Goal: Information Seeking & Learning: Learn about a topic

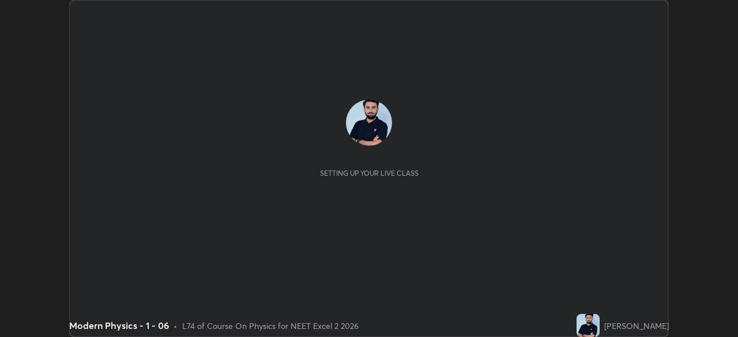
scroll to position [337, 737]
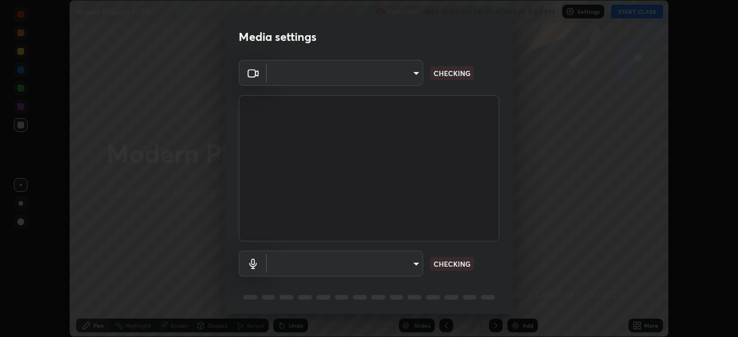
type input "c08bce05bf8d5aea718a1be68f52da0599af41aa0cc24399225b9d00f0db6711"
type input "f62e13f0dc2c211b2e31b7d04ee83dbf57bd85d8f499c87d3582929809dfa27d"
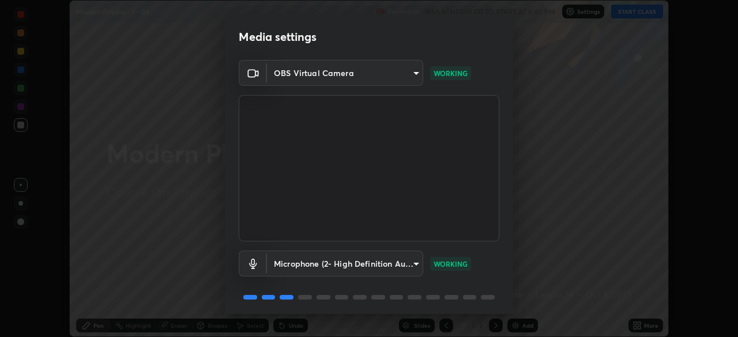
scroll to position [41, 0]
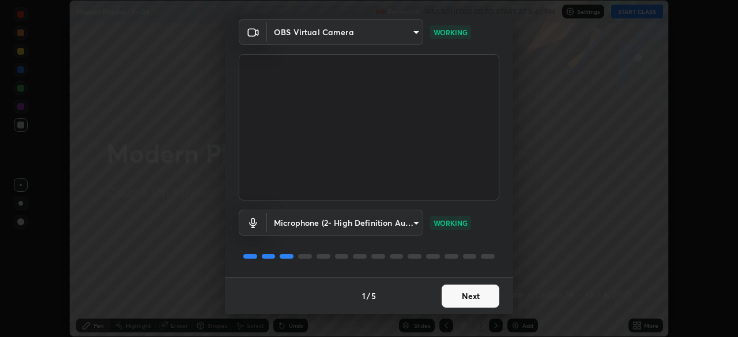
click at [458, 299] on button "Next" at bounding box center [471, 296] width 58 height 23
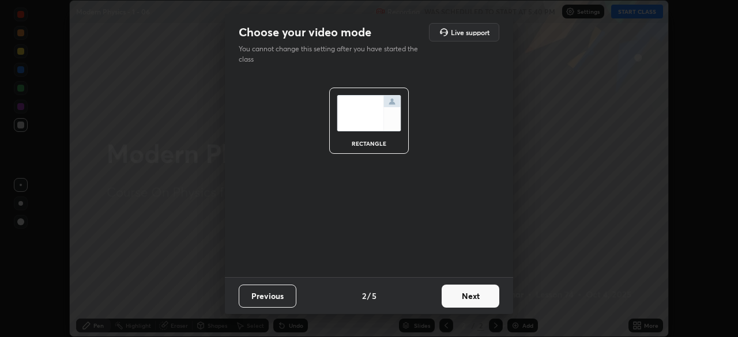
scroll to position [0, 0]
click at [461, 299] on button "Next" at bounding box center [471, 296] width 58 height 23
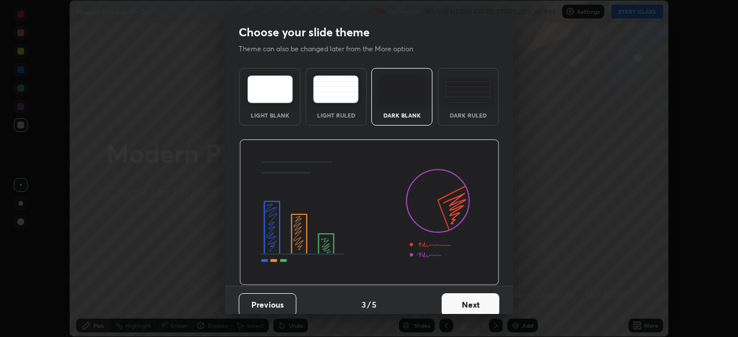
click at [462, 300] on button "Next" at bounding box center [471, 304] width 58 height 23
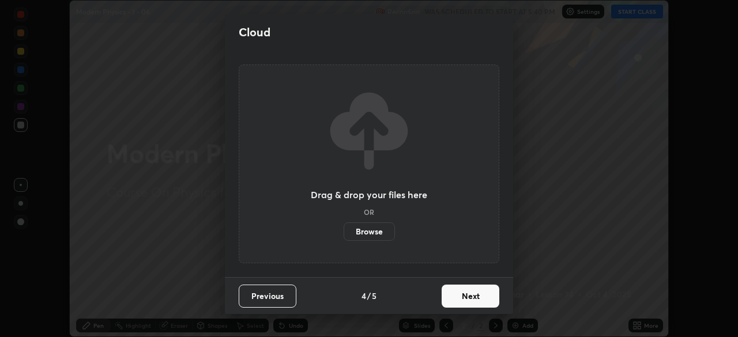
click at [463, 300] on button "Next" at bounding box center [471, 296] width 58 height 23
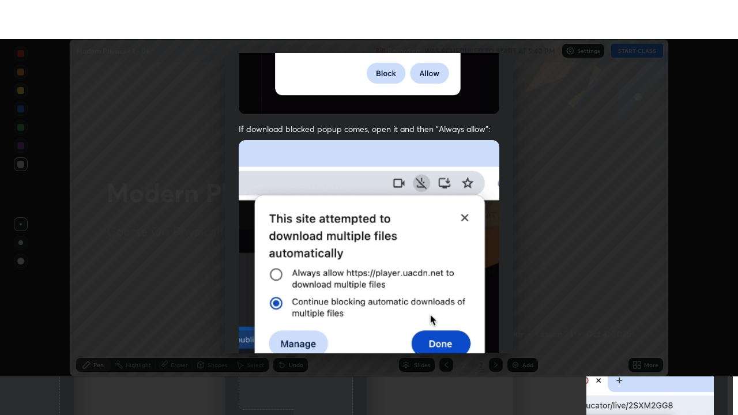
scroll to position [276, 0]
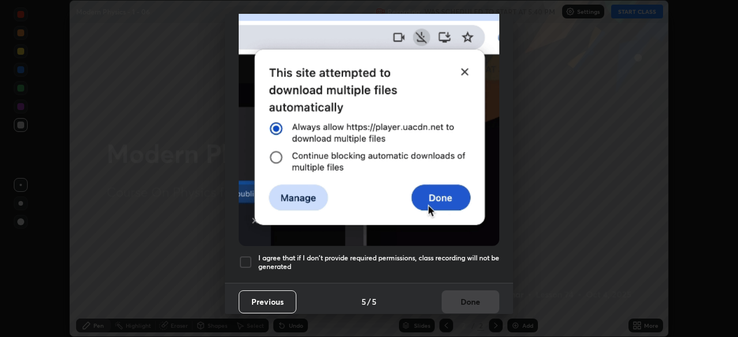
click at [405, 261] on h5 "I agree that if I don't provide required permissions, class recording will not …" at bounding box center [378, 263] width 241 height 18
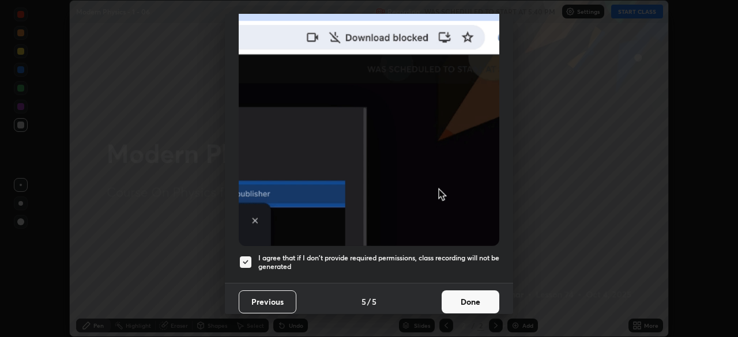
click at [458, 296] on button "Done" at bounding box center [471, 302] width 58 height 23
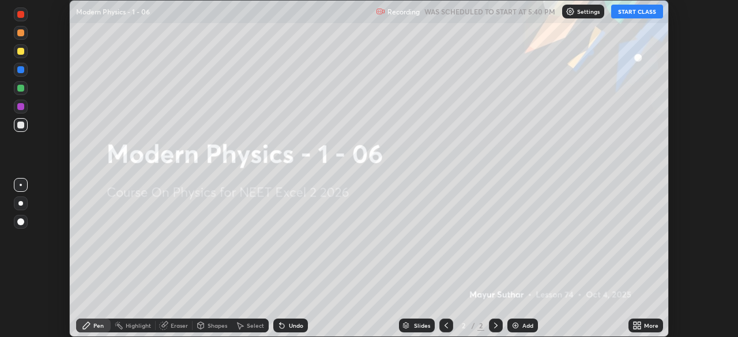
click at [639, 323] on icon at bounding box center [639, 323] width 3 height 3
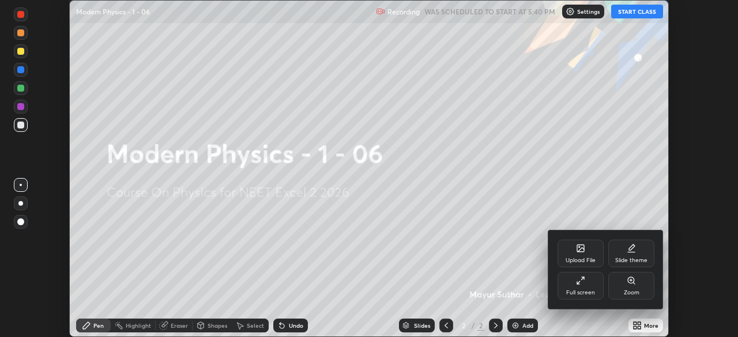
click at [578, 286] on div "Full screen" at bounding box center [580, 286] width 46 height 28
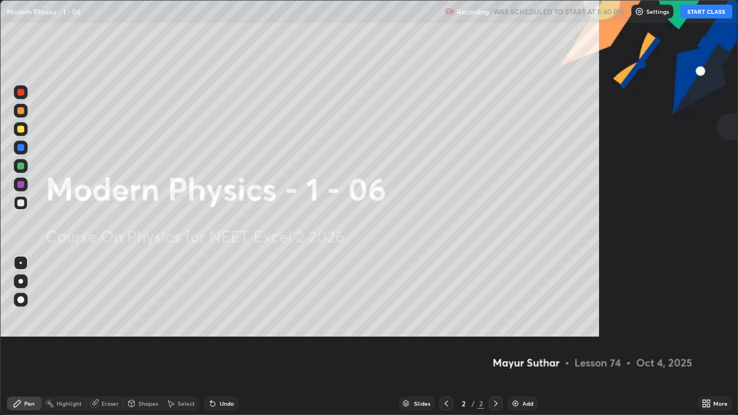
scroll to position [415, 738]
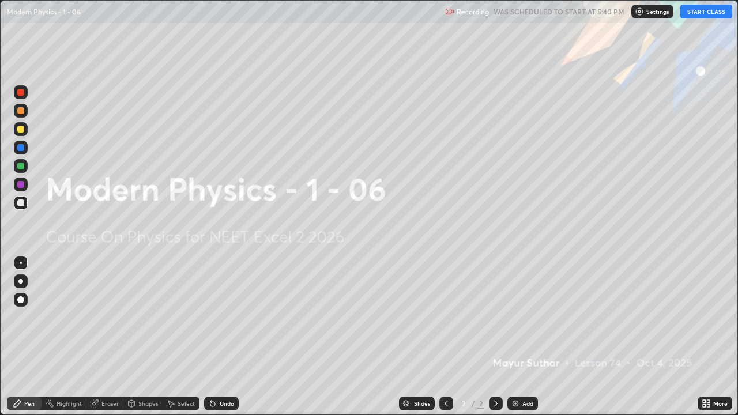
click at [695, 16] on button "START CLASS" at bounding box center [706, 12] width 52 height 14
click at [26, 298] on div at bounding box center [21, 300] width 14 height 14
click at [521, 337] on div "Add" at bounding box center [522, 404] width 31 height 14
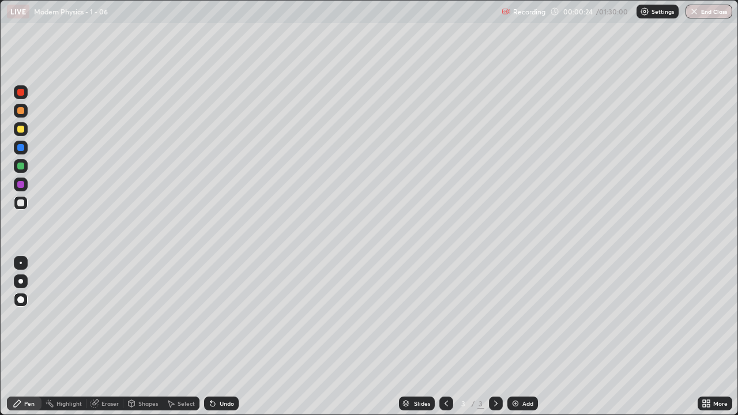
click at [25, 298] on div at bounding box center [21, 300] width 14 height 14
click at [23, 206] on div at bounding box center [20, 202] width 7 height 7
click at [17, 147] on div at bounding box center [20, 147] width 7 height 7
click at [24, 184] on div at bounding box center [20, 184] width 7 height 7
click at [25, 184] on div at bounding box center [21, 185] width 14 height 14
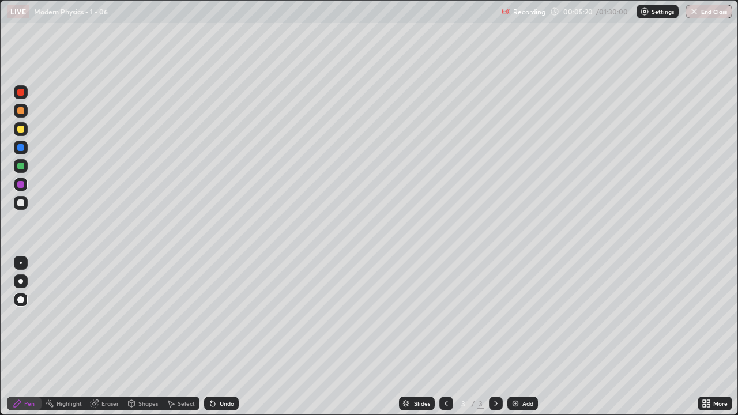
click at [19, 168] on div at bounding box center [20, 166] width 7 height 7
click at [105, 337] on div "Eraser" at bounding box center [109, 404] width 17 height 6
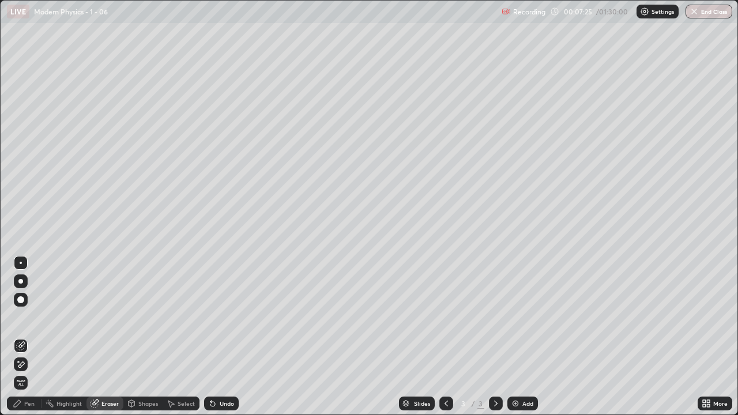
click at [25, 337] on div "Pen" at bounding box center [24, 404] width 35 height 14
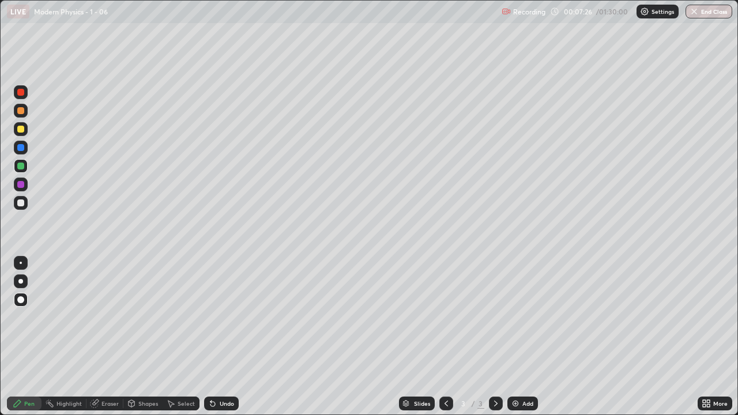
click at [21, 183] on div at bounding box center [20, 184] width 7 height 7
click at [105, 337] on div "Eraser" at bounding box center [109, 404] width 17 height 6
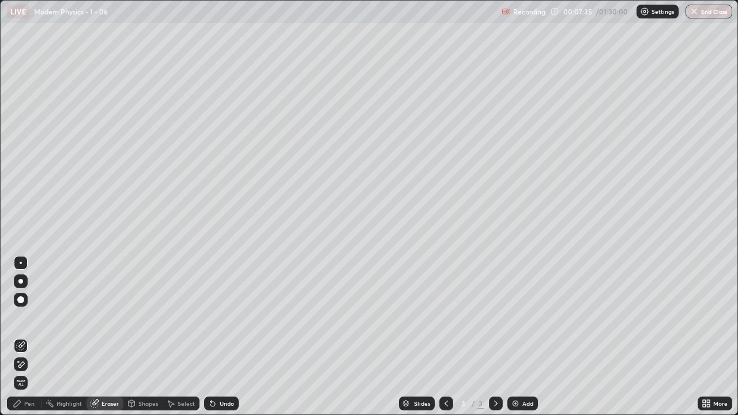
click at [20, 337] on icon at bounding box center [17, 403] width 9 height 9
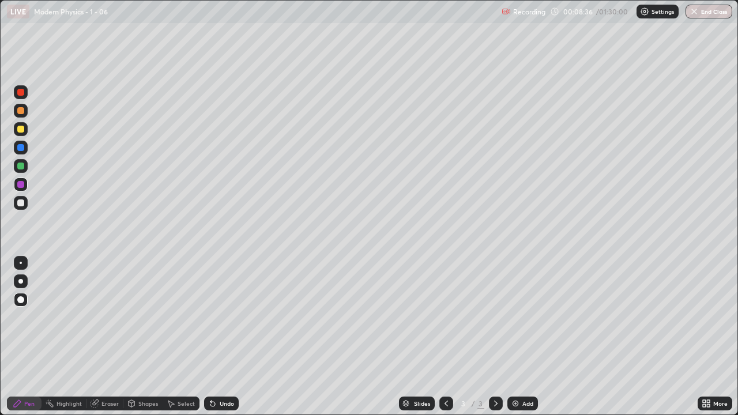
click at [21, 205] on div at bounding box center [20, 202] width 7 height 7
click at [224, 337] on div "Undo" at bounding box center [227, 404] width 14 height 6
click at [518, 337] on img at bounding box center [515, 403] width 9 height 9
click at [445, 337] on icon at bounding box center [446, 403] width 9 height 9
click at [496, 337] on icon at bounding box center [495, 403] width 9 height 9
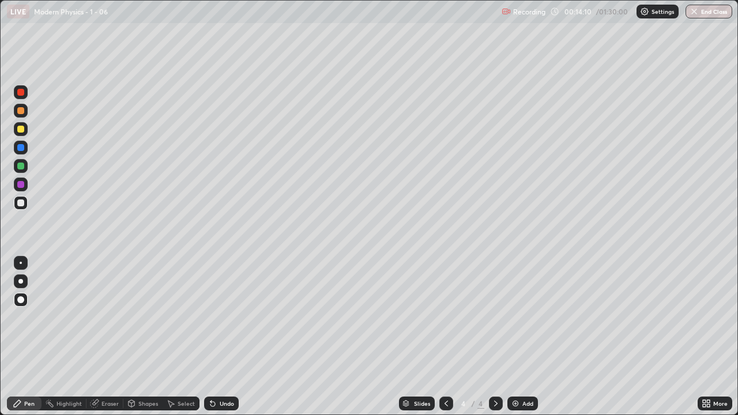
click at [225, 337] on div "Undo" at bounding box center [221, 404] width 35 height 14
click at [220, 337] on div "Undo" at bounding box center [227, 404] width 14 height 6
click at [21, 183] on div at bounding box center [20, 184] width 7 height 7
click at [24, 91] on div at bounding box center [20, 92] width 7 height 7
click at [224, 337] on div "Undo" at bounding box center [227, 404] width 14 height 6
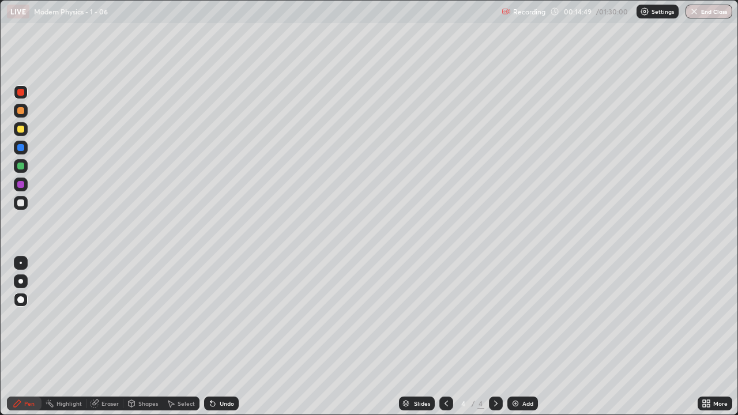
click at [21, 161] on div at bounding box center [21, 166] width 14 height 14
click at [21, 167] on div at bounding box center [20, 166] width 7 height 7
click at [22, 148] on div at bounding box center [20, 147] width 7 height 7
click at [21, 168] on div at bounding box center [20, 166] width 7 height 7
click at [22, 205] on div at bounding box center [20, 202] width 7 height 7
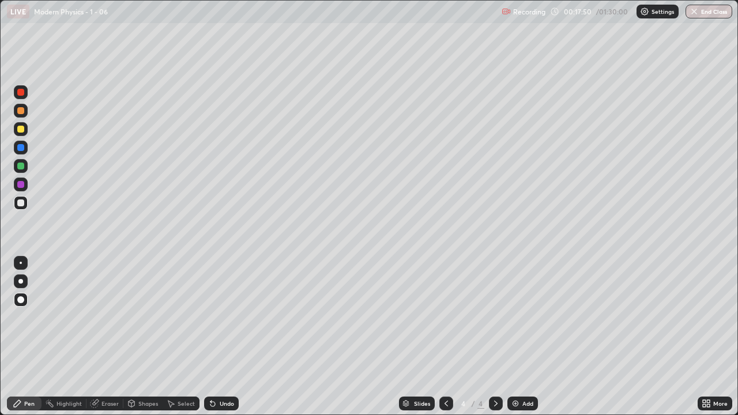
click at [21, 111] on div at bounding box center [20, 110] width 7 height 7
click at [22, 167] on div at bounding box center [20, 166] width 7 height 7
click at [223, 337] on div "Undo" at bounding box center [227, 404] width 14 height 6
click at [22, 93] on div at bounding box center [20, 92] width 7 height 7
click at [224, 337] on div "Undo" at bounding box center [227, 404] width 14 height 6
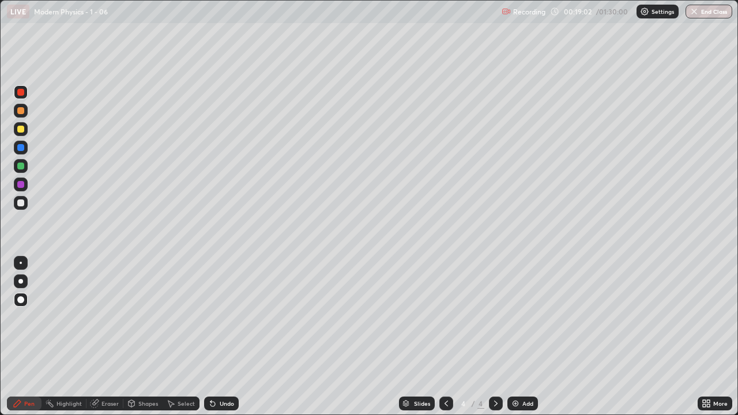
click at [21, 207] on div at bounding box center [21, 203] width 14 height 14
click at [108, 337] on div "Eraser" at bounding box center [109, 404] width 17 height 6
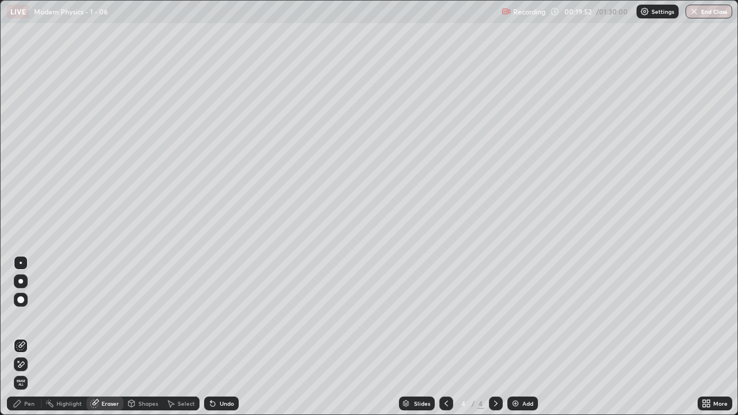
click at [19, 337] on icon at bounding box center [17, 403] width 7 height 7
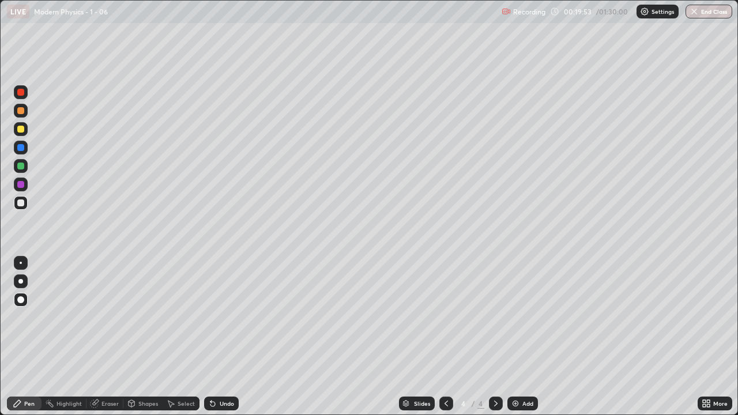
click at [21, 95] on div at bounding box center [20, 92] width 7 height 7
click at [220, 337] on div "Undo" at bounding box center [221, 404] width 35 height 14
click at [226, 337] on div "Undo" at bounding box center [227, 404] width 14 height 6
click at [21, 164] on div at bounding box center [20, 166] width 7 height 7
click at [107, 337] on div "Eraser" at bounding box center [109, 404] width 17 height 6
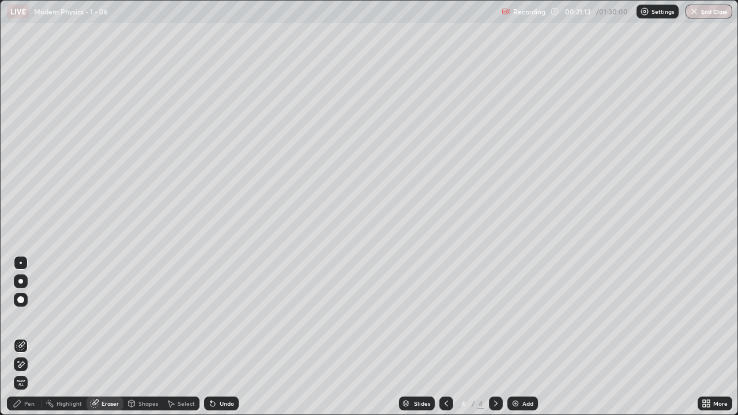
click at [22, 337] on div "Pen" at bounding box center [24, 404] width 35 height 14
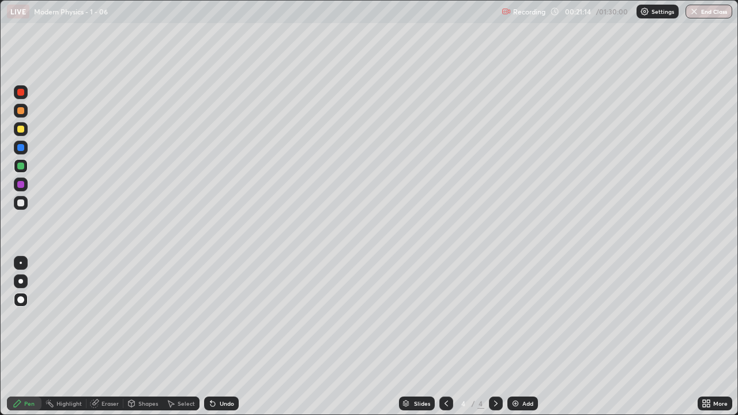
click at [21, 163] on div at bounding box center [20, 166] width 7 height 7
click at [220, 337] on div "Undo" at bounding box center [227, 404] width 14 height 6
click at [103, 337] on div "Eraser" at bounding box center [109, 404] width 17 height 6
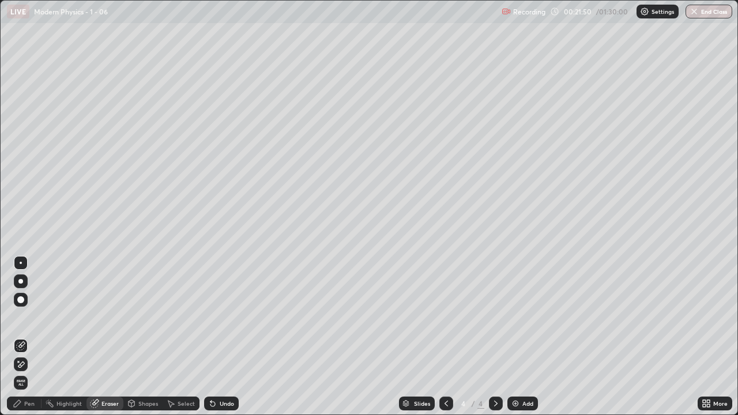
click at [22, 337] on div "Pen" at bounding box center [24, 404] width 35 height 14
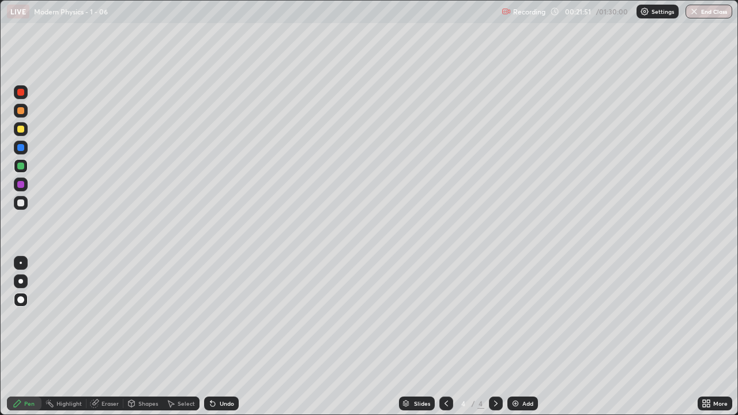
click at [20, 201] on div at bounding box center [20, 202] width 7 height 7
click at [20, 183] on div at bounding box center [20, 184] width 7 height 7
click at [110, 337] on div "Eraser" at bounding box center [109, 404] width 17 height 6
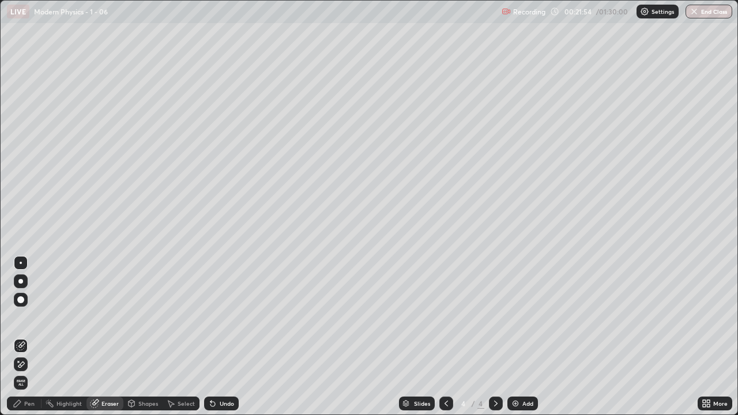
click at [22, 337] on div "Pen" at bounding box center [24, 404] width 35 height 14
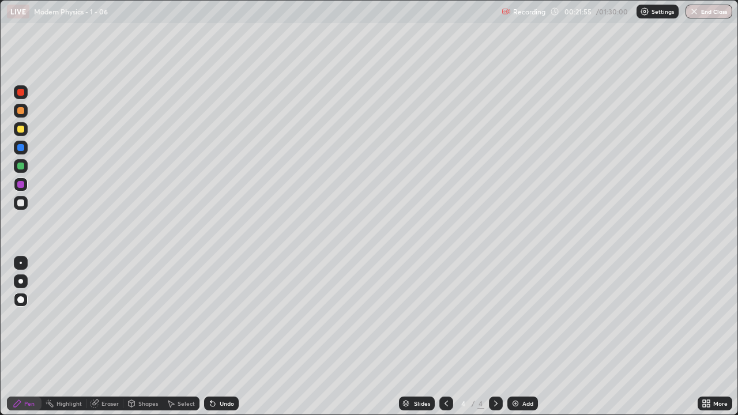
click at [18, 204] on div at bounding box center [20, 202] width 7 height 7
click at [516, 337] on img at bounding box center [515, 403] width 9 height 9
click at [446, 337] on icon at bounding box center [446, 403] width 9 height 9
click at [445, 337] on icon at bounding box center [446, 403] width 9 height 9
click at [112, 337] on div "Eraser" at bounding box center [109, 404] width 17 height 6
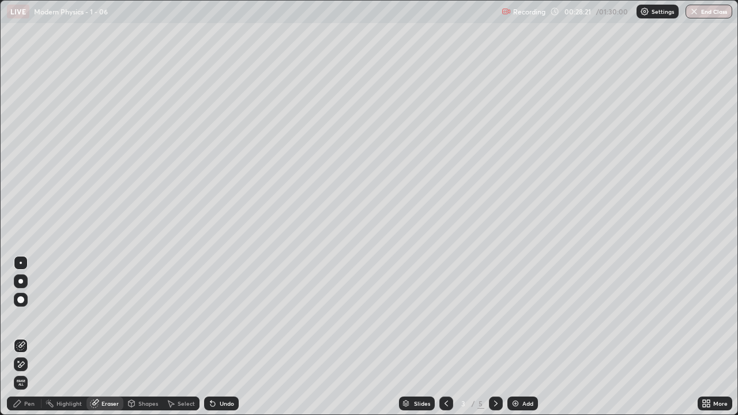
click at [25, 337] on div "Pen" at bounding box center [24, 404] width 35 height 14
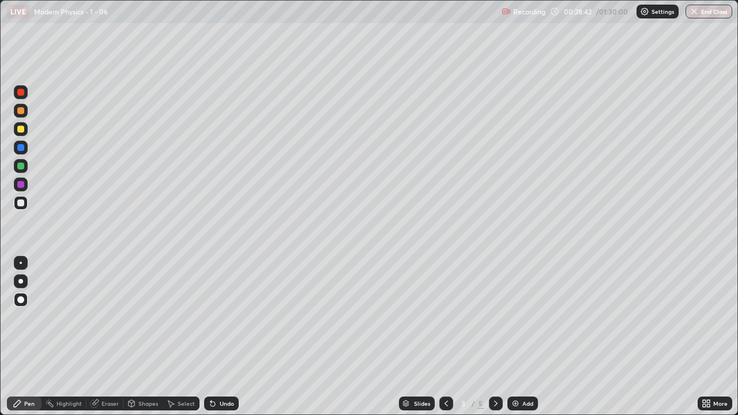
click at [493, 337] on icon at bounding box center [495, 403] width 9 height 9
click at [491, 337] on icon at bounding box center [495, 403] width 9 height 9
click at [439, 337] on div at bounding box center [446, 403] width 14 height 23
click at [445, 337] on icon at bounding box center [446, 403] width 9 height 9
click at [495, 337] on icon at bounding box center [495, 403] width 9 height 9
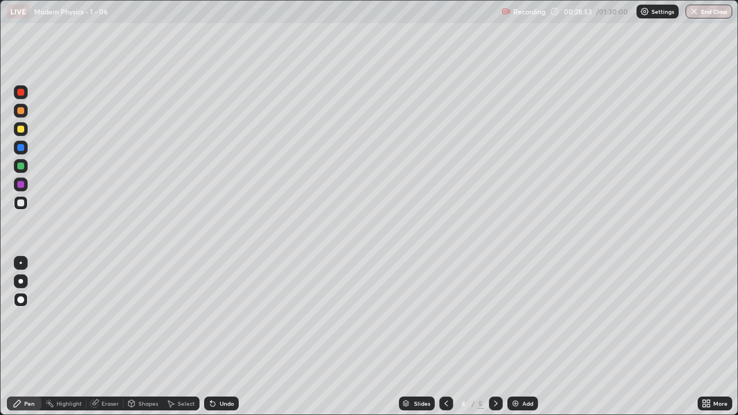
click at [448, 337] on div at bounding box center [446, 404] width 14 height 14
click at [495, 337] on icon at bounding box center [495, 403] width 9 height 9
click at [493, 337] on icon at bounding box center [495, 403] width 9 height 9
click at [18, 203] on div at bounding box center [20, 202] width 7 height 7
click at [221, 337] on div "Undo" at bounding box center [221, 404] width 35 height 14
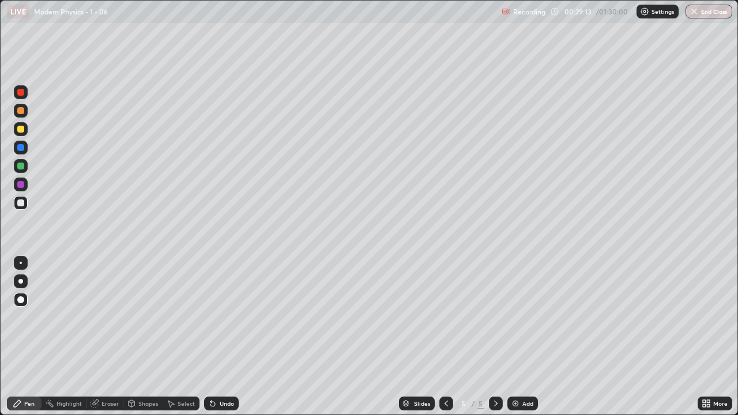
click at [223, 337] on div "Undo" at bounding box center [221, 404] width 35 height 14
click at [222, 337] on div "Undo" at bounding box center [221, 404] width 35 height 14
click at [221, 337] on div "Undo" at bounding box center [221, 404] width 35 height 14
click at [21, 166] on div at bounding box center [20, 166] width 7 height 7
click at [106, 337] on div "Eraser" at bounding box center [104, 404] width 37 height 14
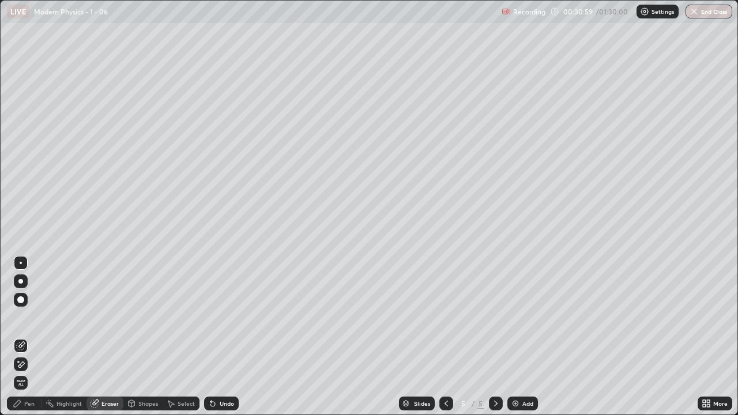
click at [29, 337] on div "Pen" at bounding box center [24, 404] width 35 height 14
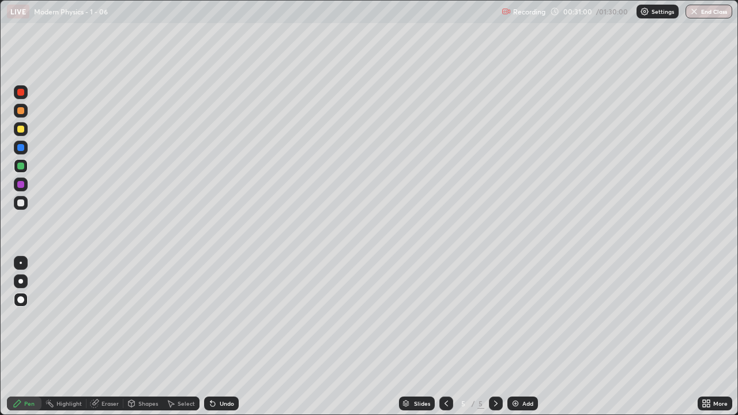
click at [25, 203] on div at bounding box center [21, 203] width 14 height 14
click at [19, 201] on div at bounding box center [20, 202] width 7 height 7
click at [445, 337] on icon at bounding box center [446, 403] width 9 height 9
click at [494, 337] on icon at bounding box center [495, 403] width 9 height 9
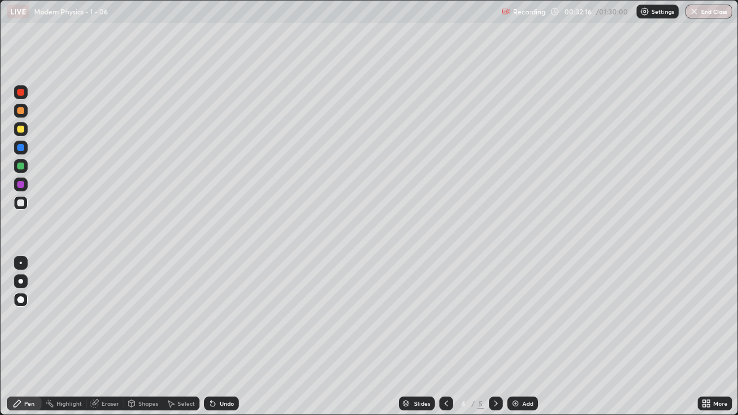
click at [495, 337] on icon at bounding box center [495, 403] width 9 height 9
click at [445, 337] on icon at bounding box center [446, 403] width 9 height 9
click at [450, 337] on div at bounding box center [446, 404] width 14 height 14
